Goal: Transaction & Acquisition: Download file/media

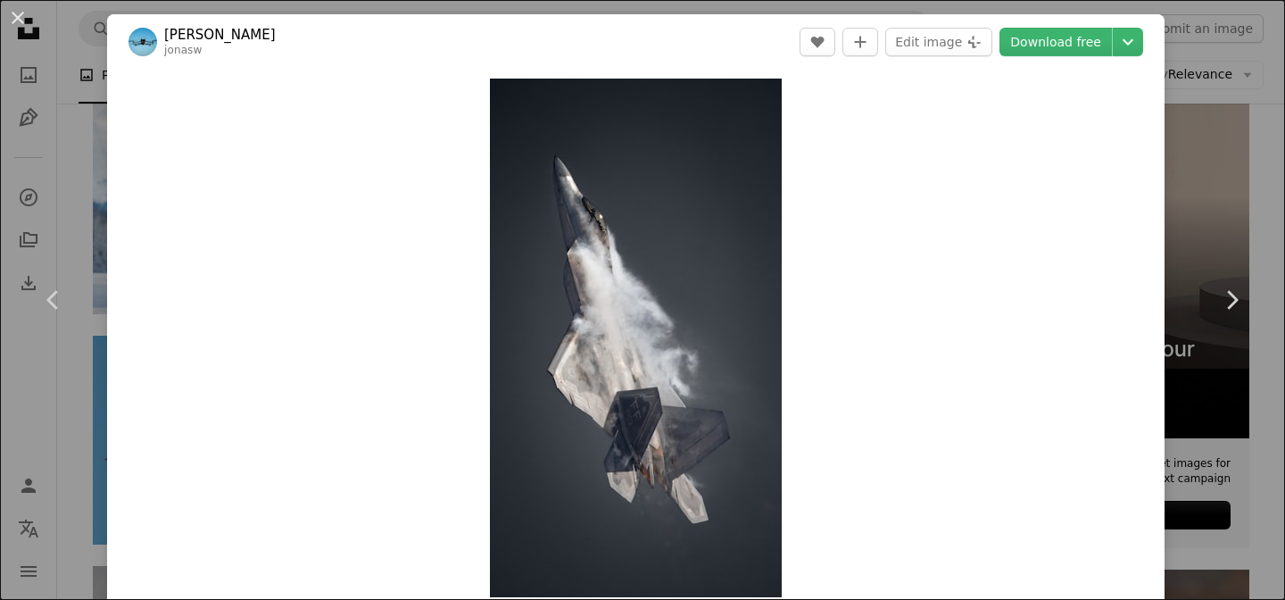
scroll to position [378, 0]
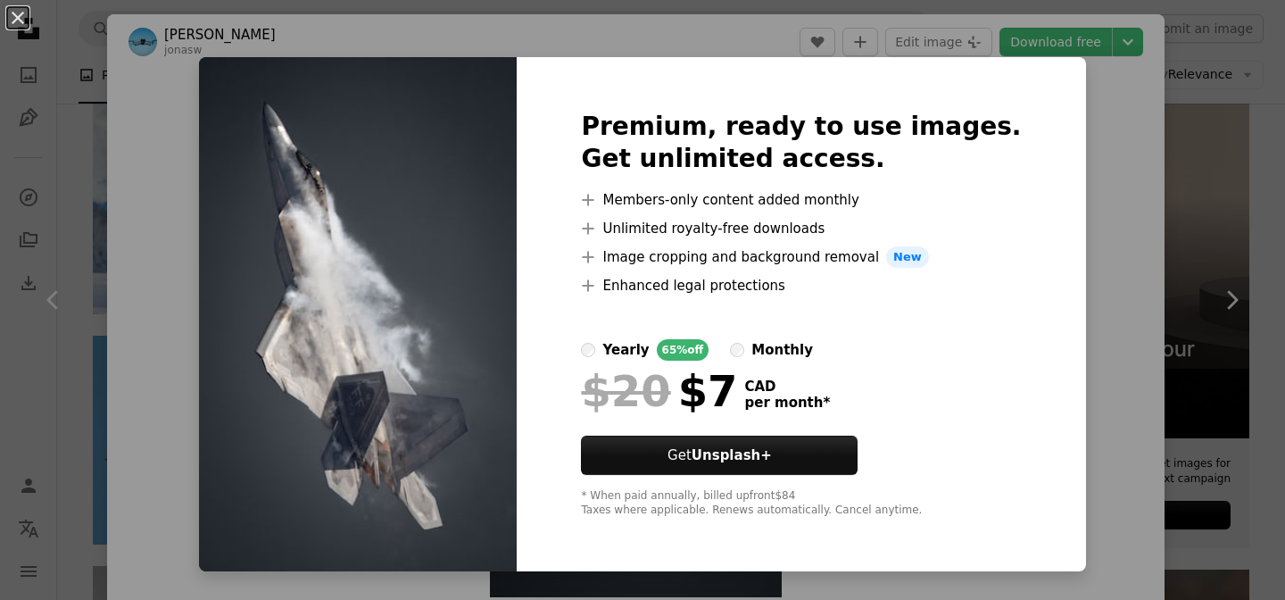
click at [1070, 124] on div "An X shape Premium, ready to use images. Get unlimited access. A plus sign Memb…" at bounding box center [642, 300] width 1285 height 600
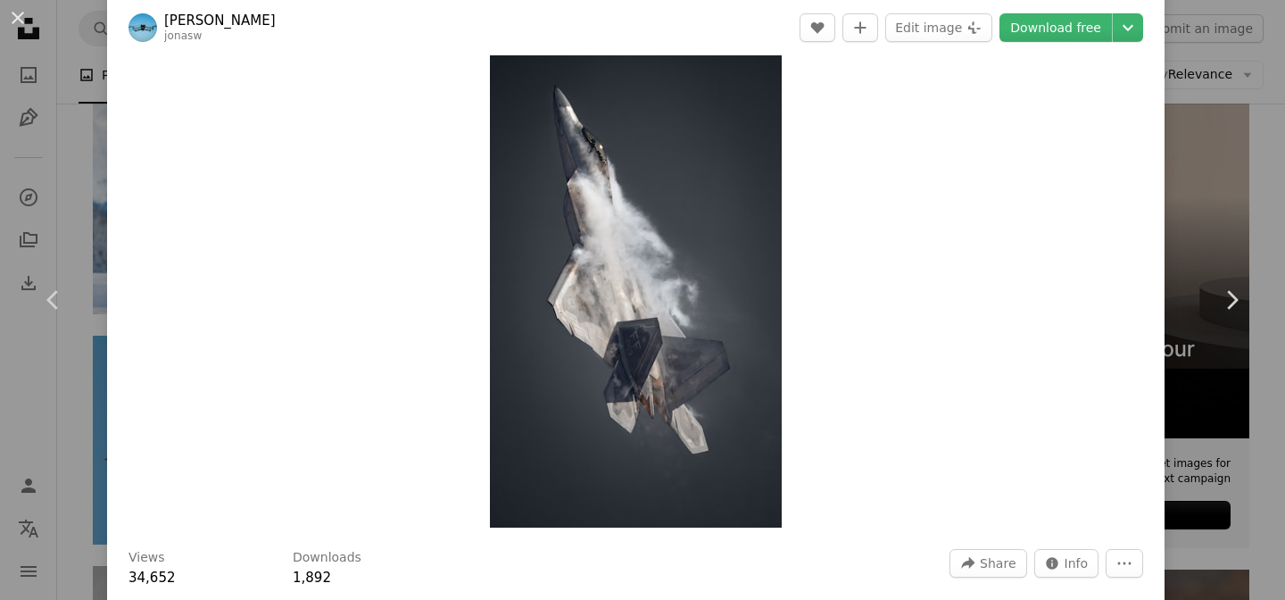
scroll to position [20, 0]
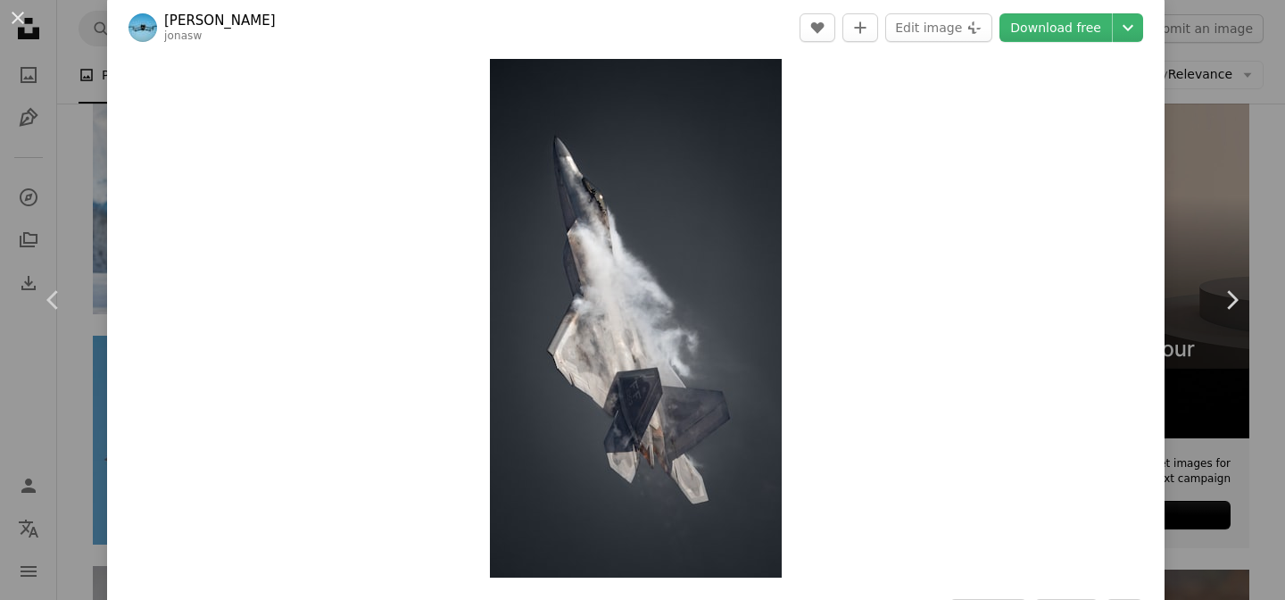
click at [62, 47] on div "An X shape Chevron left Chevron right [PERSON_NAME] A heart A plus sign Edit im…" at bounding box center [642, 300] width 1285 height 600
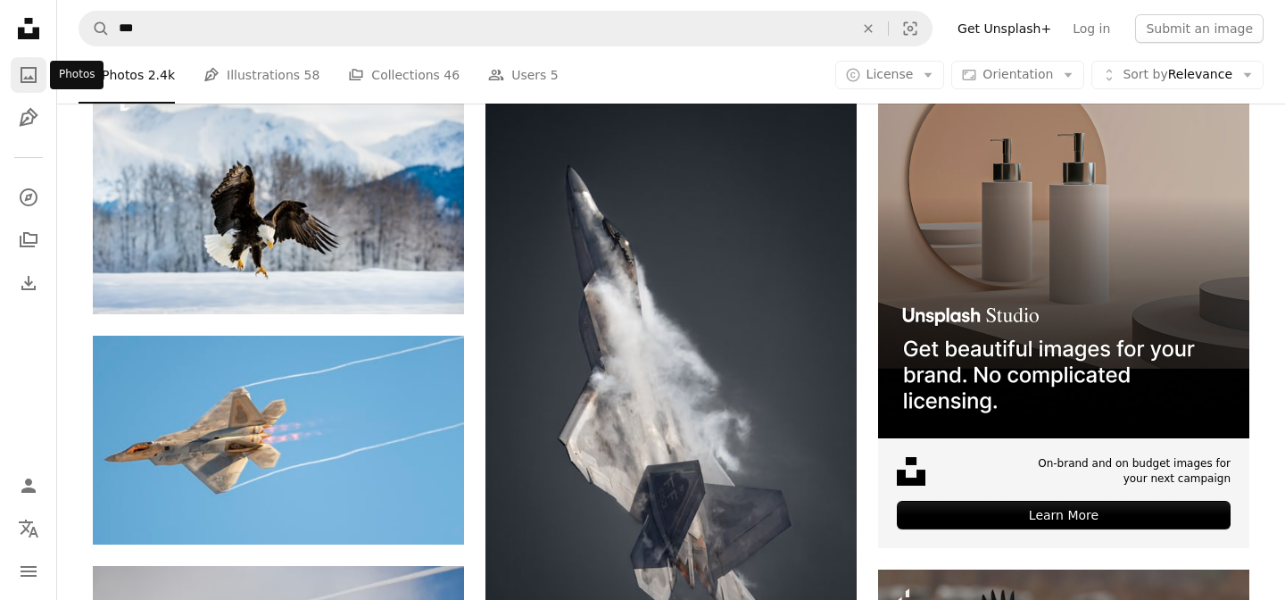
click at [25, 74] on icon "A photo" at bounding box center [28, 74] width 21 height 21
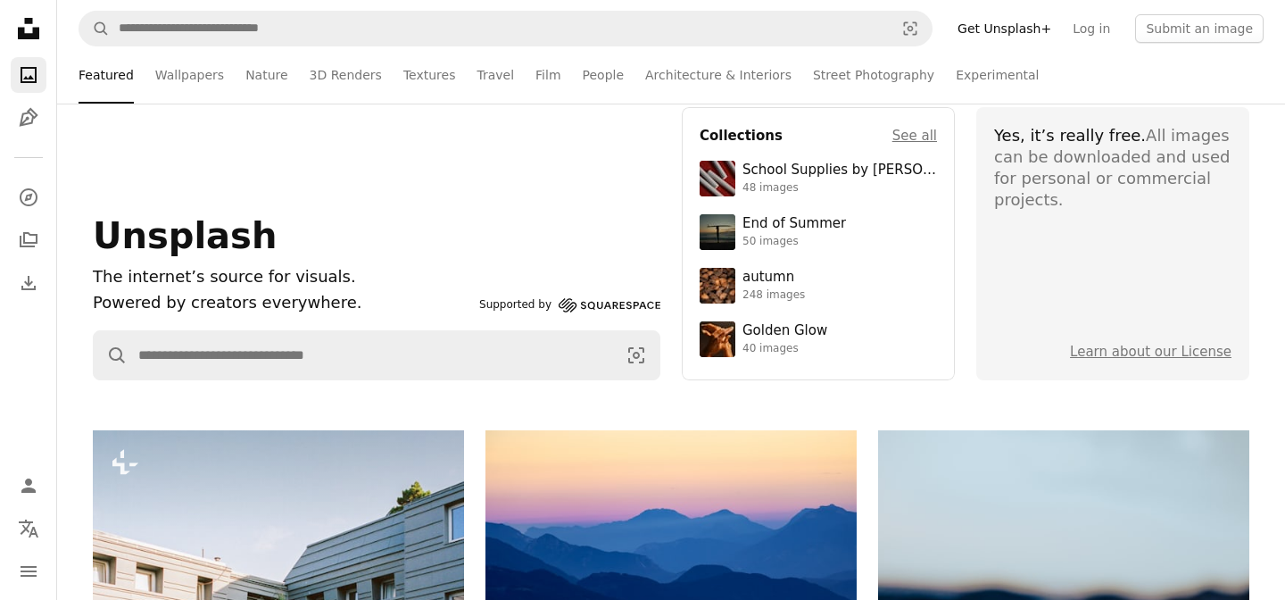
scroll to position [48, 0]
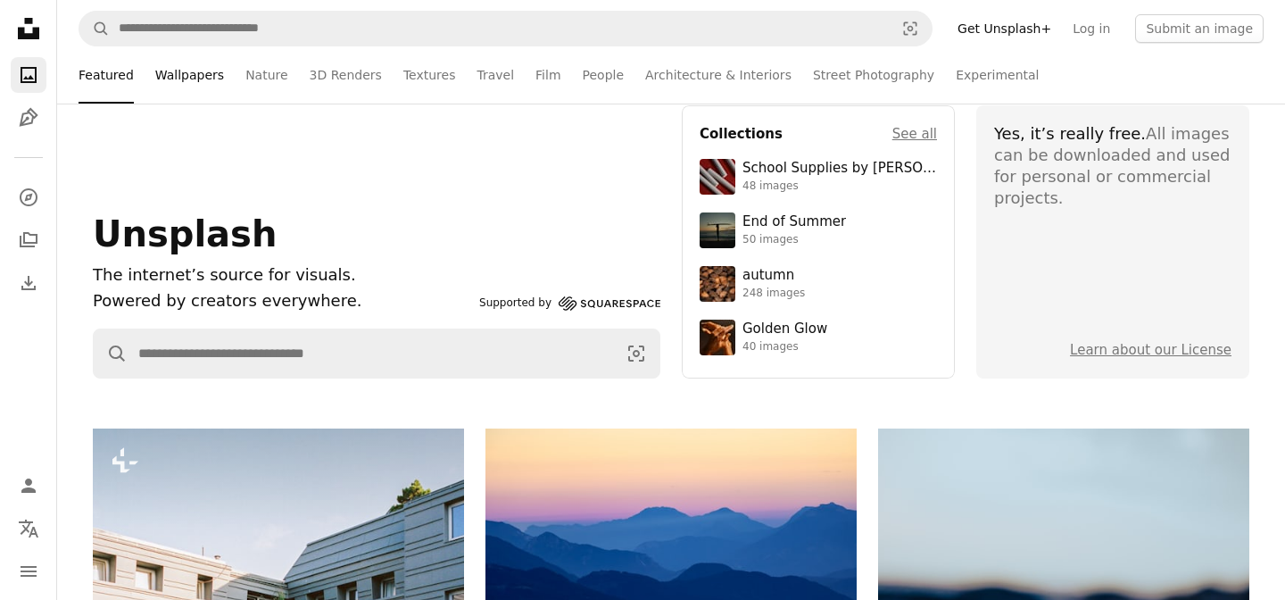
click at [189, 83] on link "Wallpapers" at bounding box center [189, 74] width 69 height 57
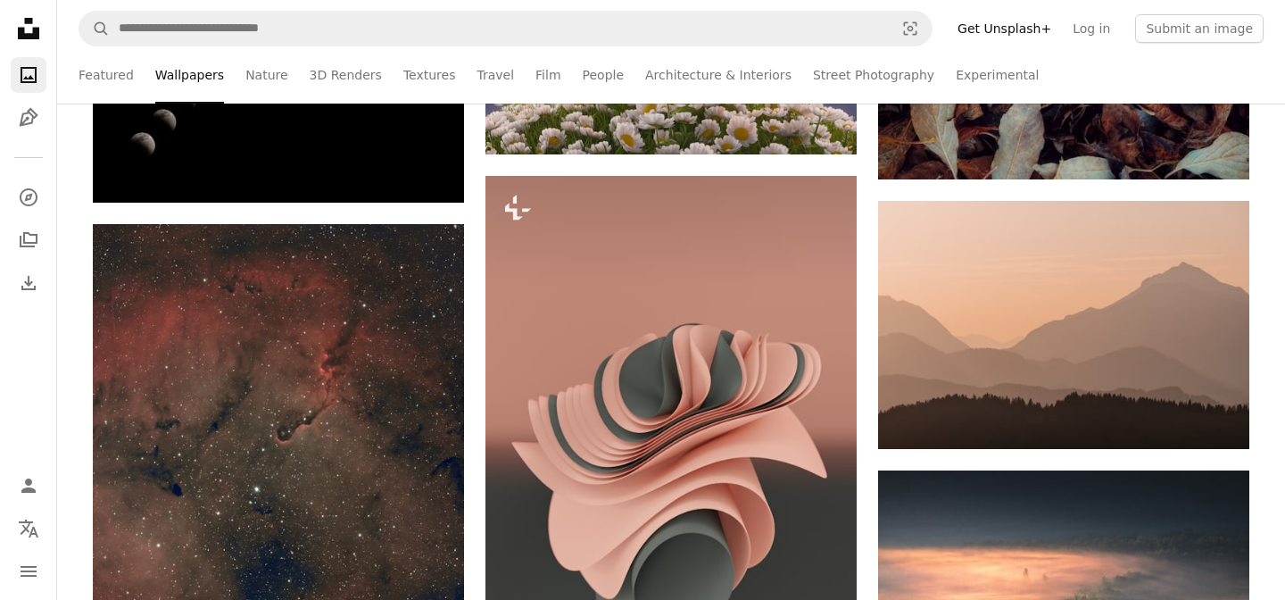
scroll to position [10507, 0]
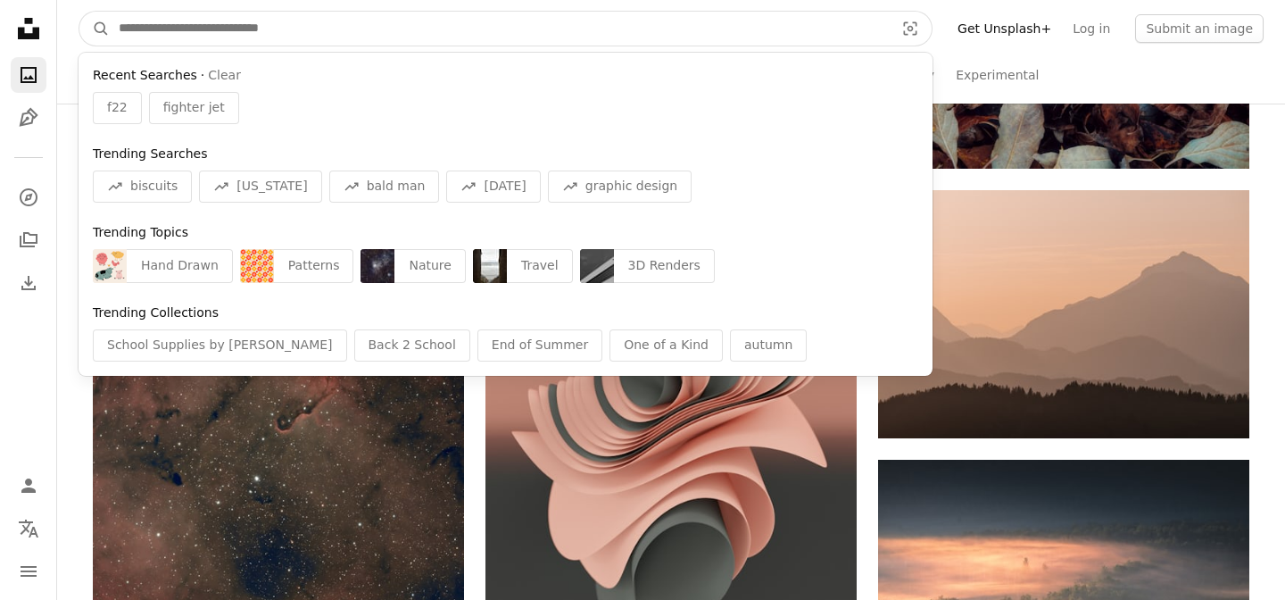
click at [358, 32] on input "Find visuals sitewide" at bounding box center [499, 29] width 779 height 34
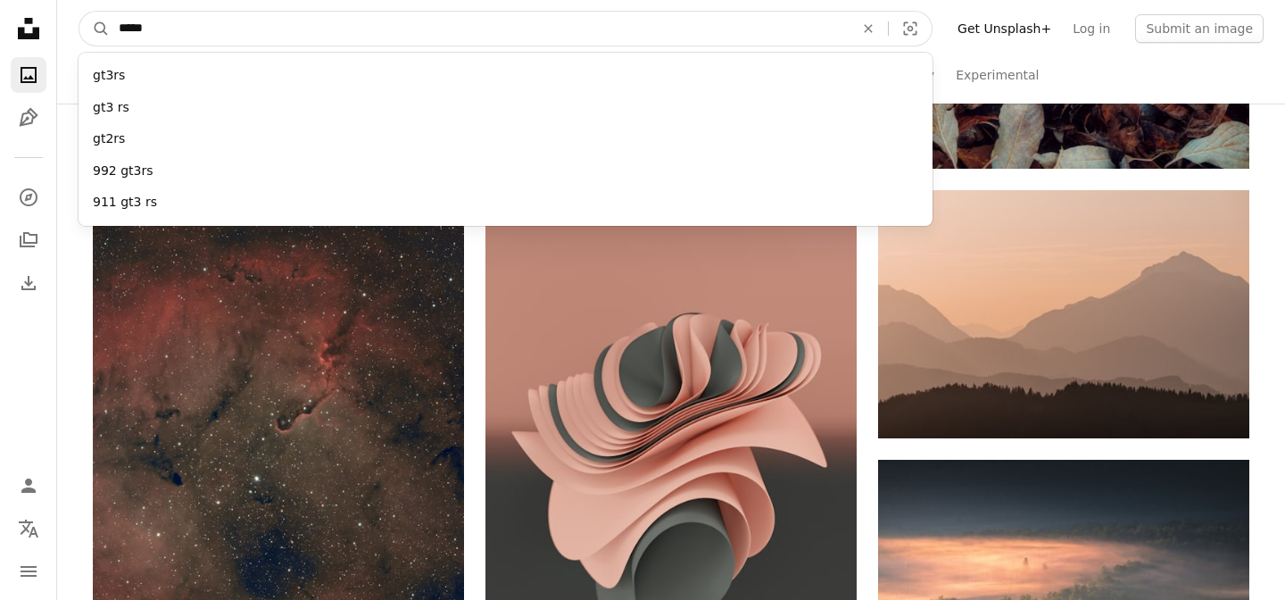
type input "*****"
click at [79, 12] on button "A magnifying glass" at bounding box center [94, 29] width 30 height 34
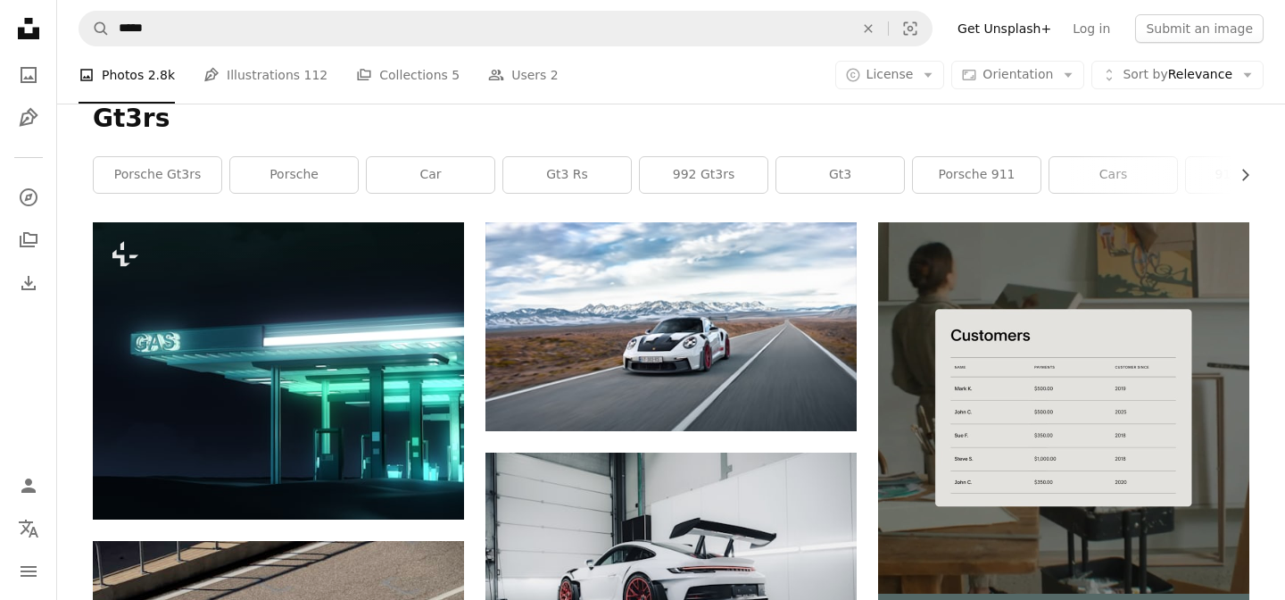
scroll to position [219, 0]
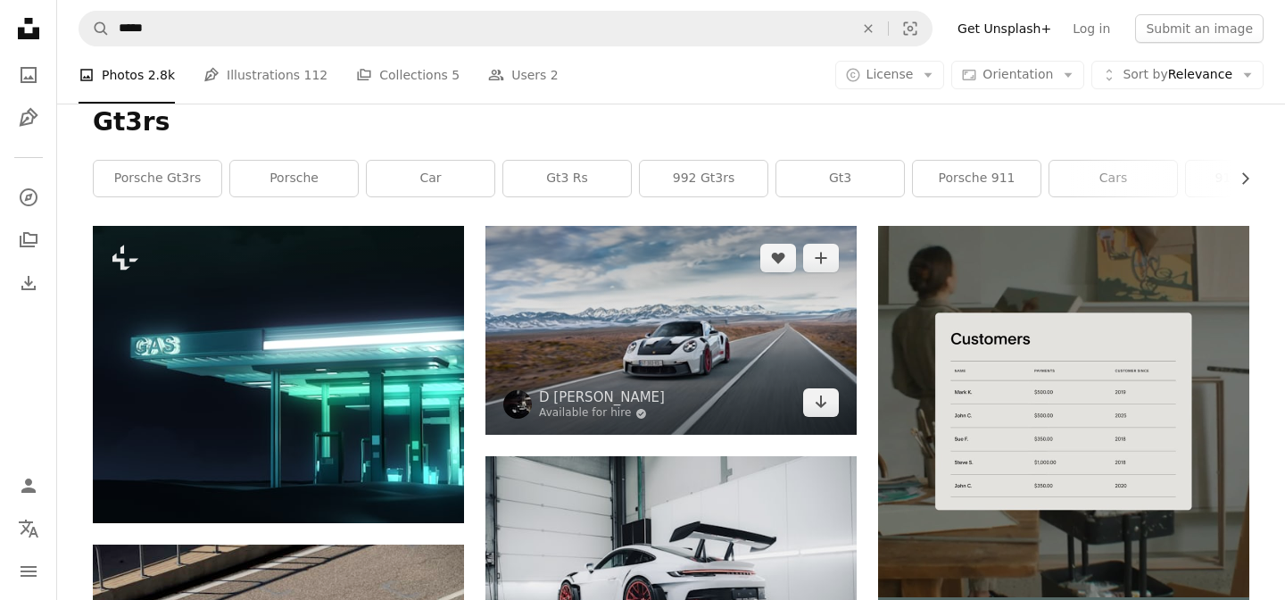
click at [668, 330] on img at bounding box center [670, 330] width 371 height 209
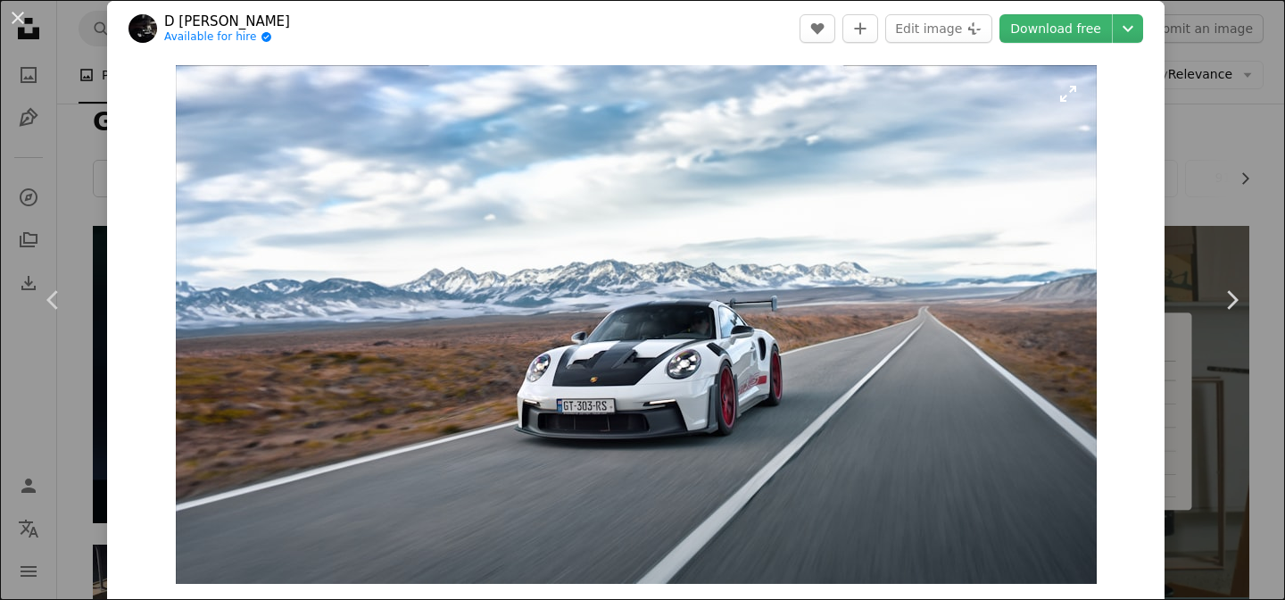
scroll to position [9, 0]
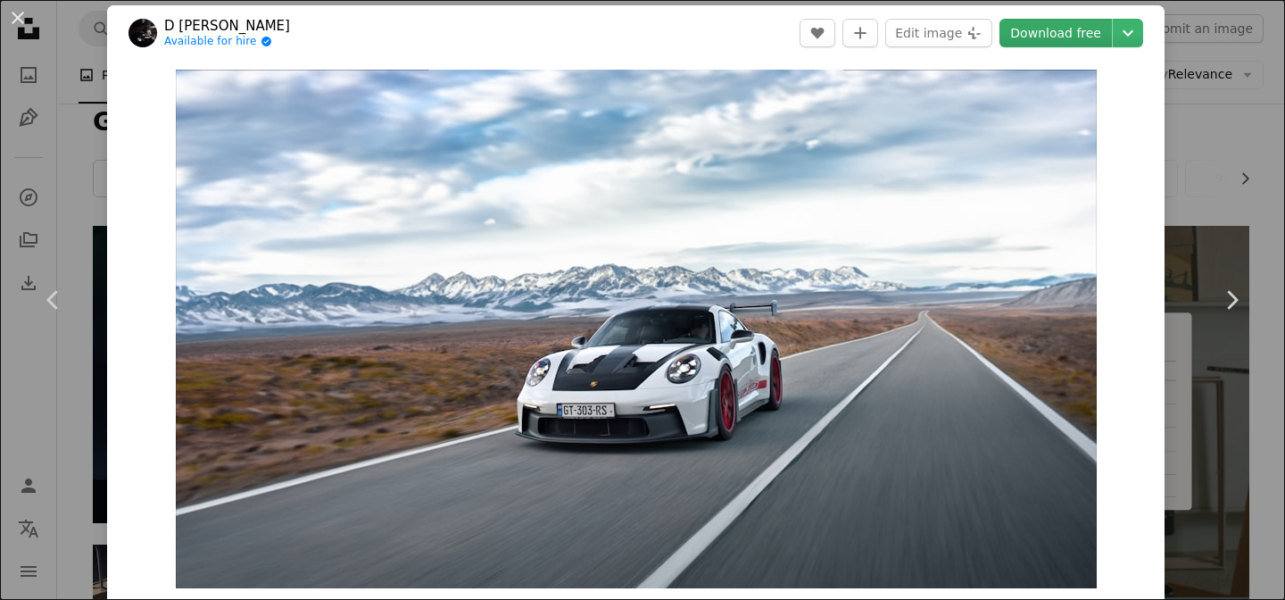
click at [1096, 31] on link "Download free" at bounding box center [1055, 33] width 112 height 29
